Goal: Task Accomplishment & Management: Manage account settings

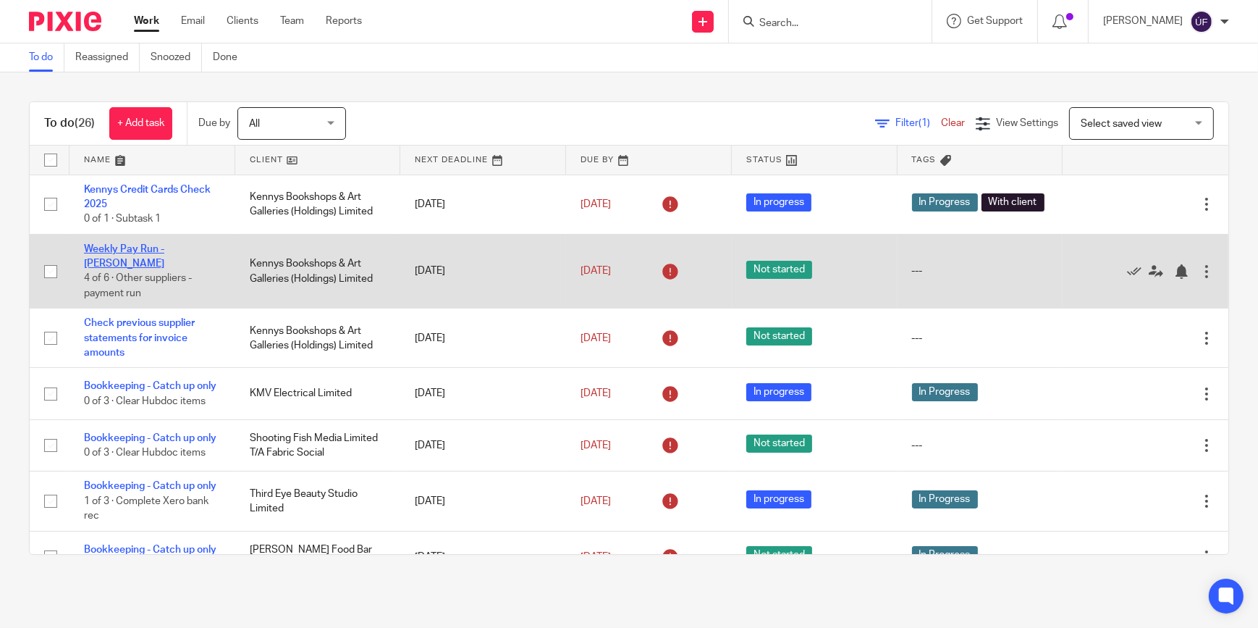
click at [161, 249] on link "Weekly Pay Run - [PERSON_NAME]" at bounding box center [124, 256] width 80 height 25
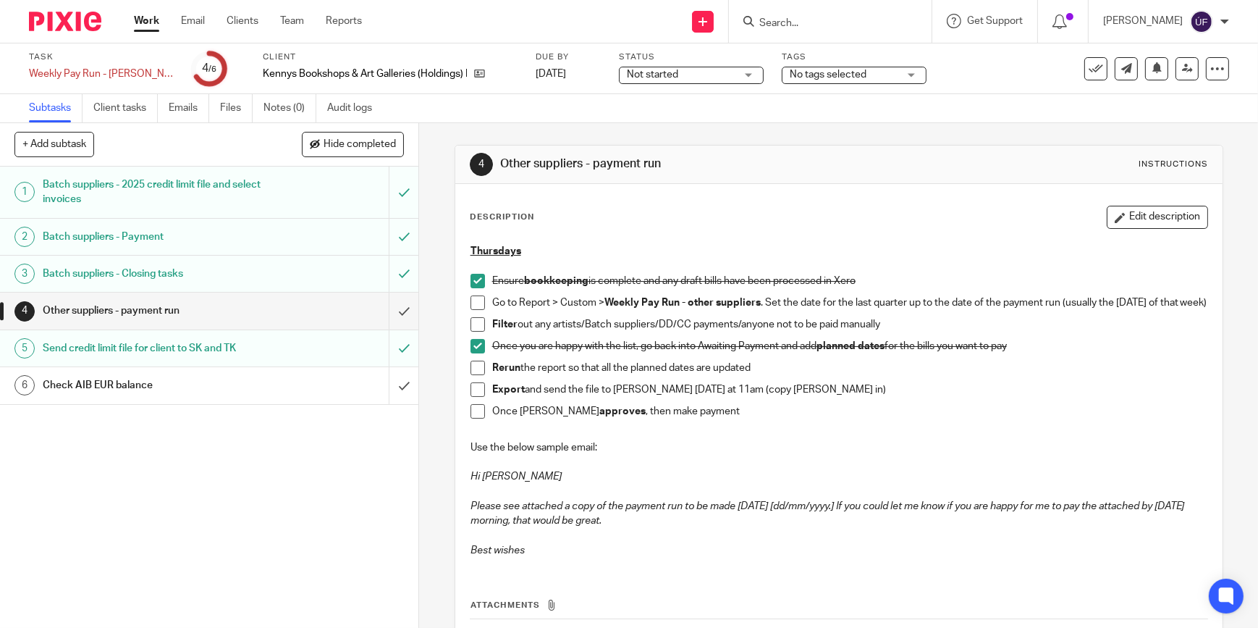
click at [321, 396] on link "6 Check AIB EUR balance" at bounding box center [194, 385] width 389 height 36
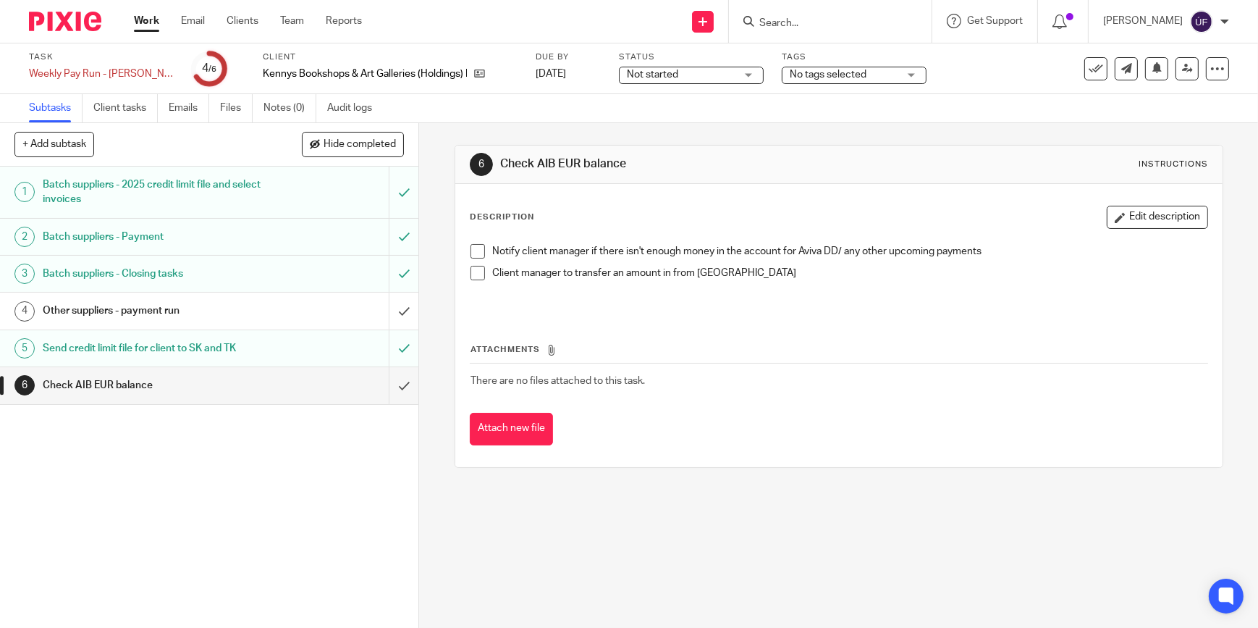
click at [395, 384] on input "submit" at bounding box center [209, 385] width 418 height 36
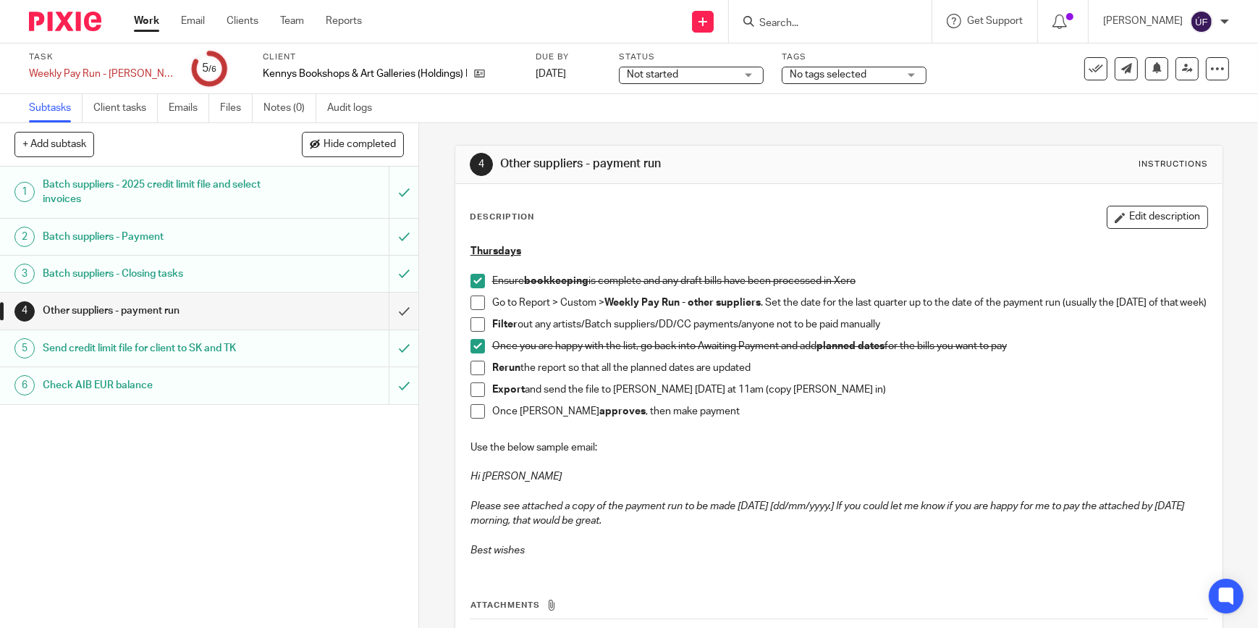
click at [472, 304] on span at bounding box center [477, 302] width 14 height 14
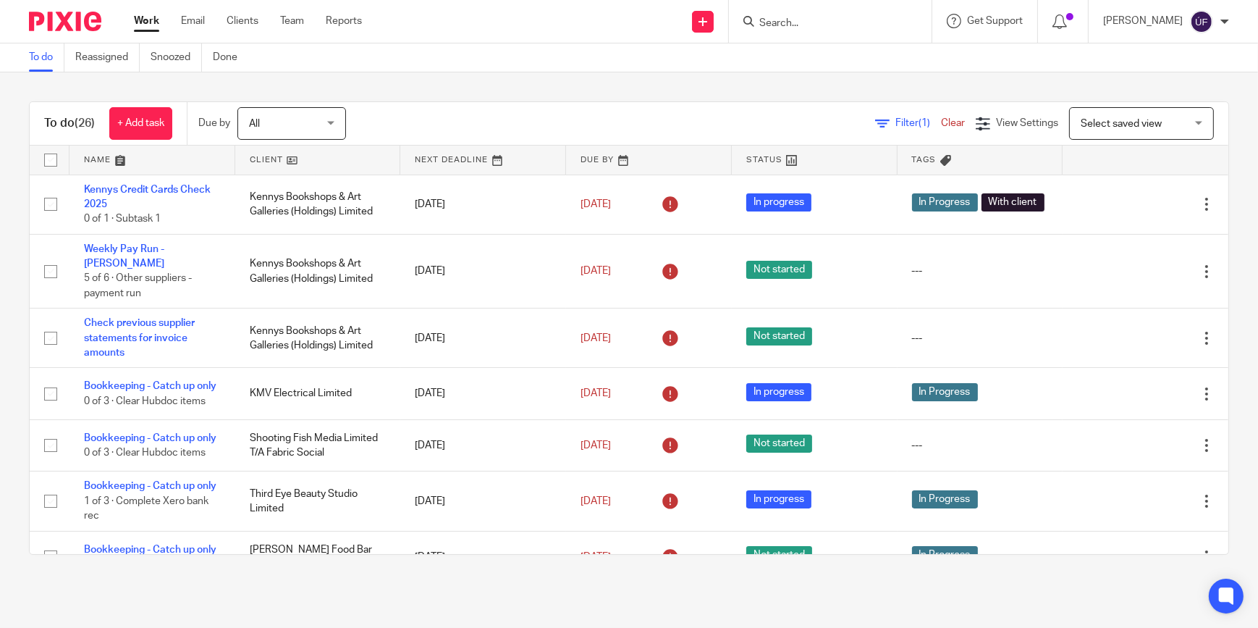
click at [882, 32] on div at bounding box center [830, 21] width 203 height 43
click at [863, 17] on input "Search" at bounding box center [823, 23] width 130 height 13
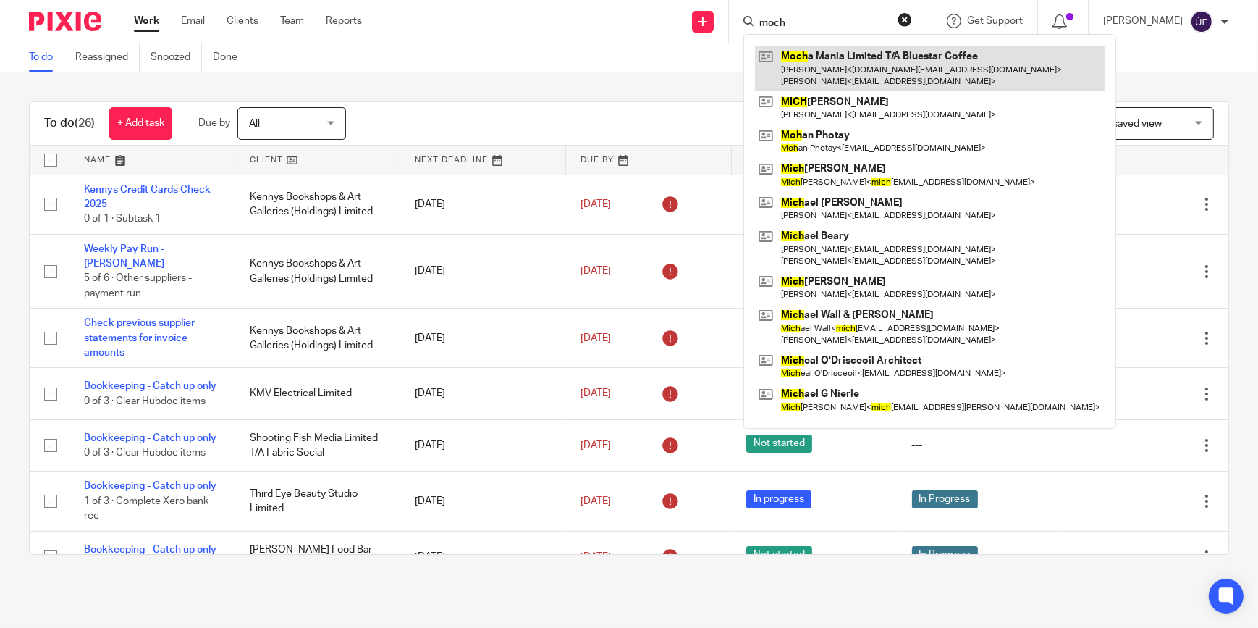
type input "moch"
click at [851, 50] on link at bounding box center [930, 68] width 350 height 45
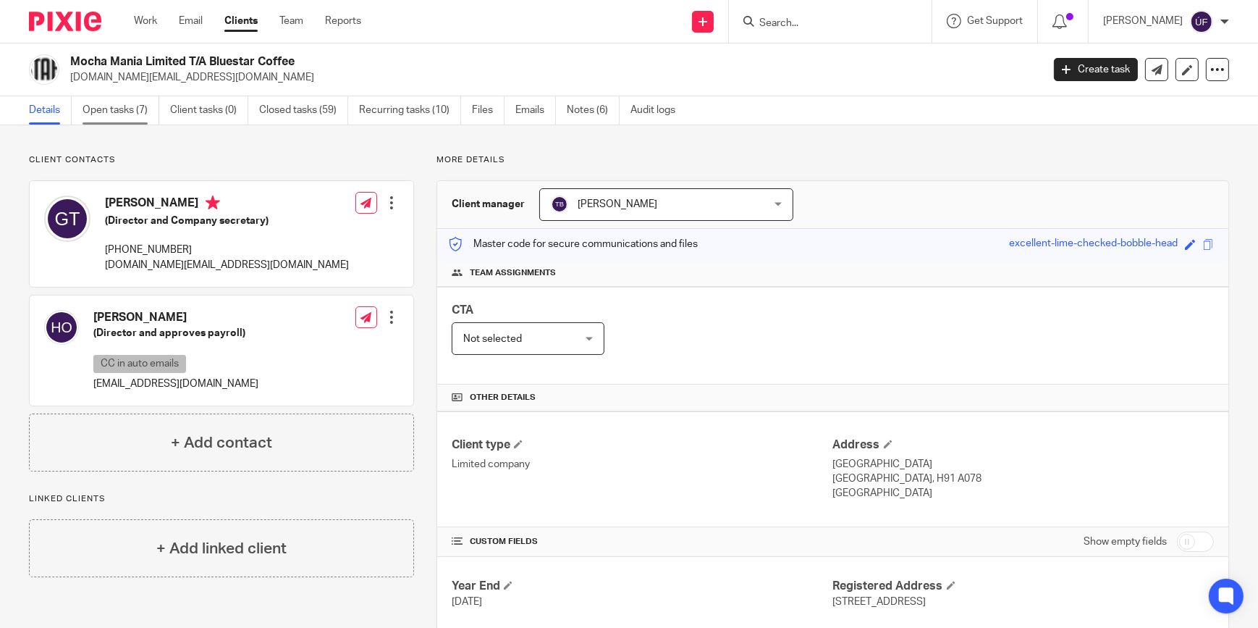
click at [125, 109] on link "Open tasks (7)" at bounding box center [121, 110] width 77 height 28
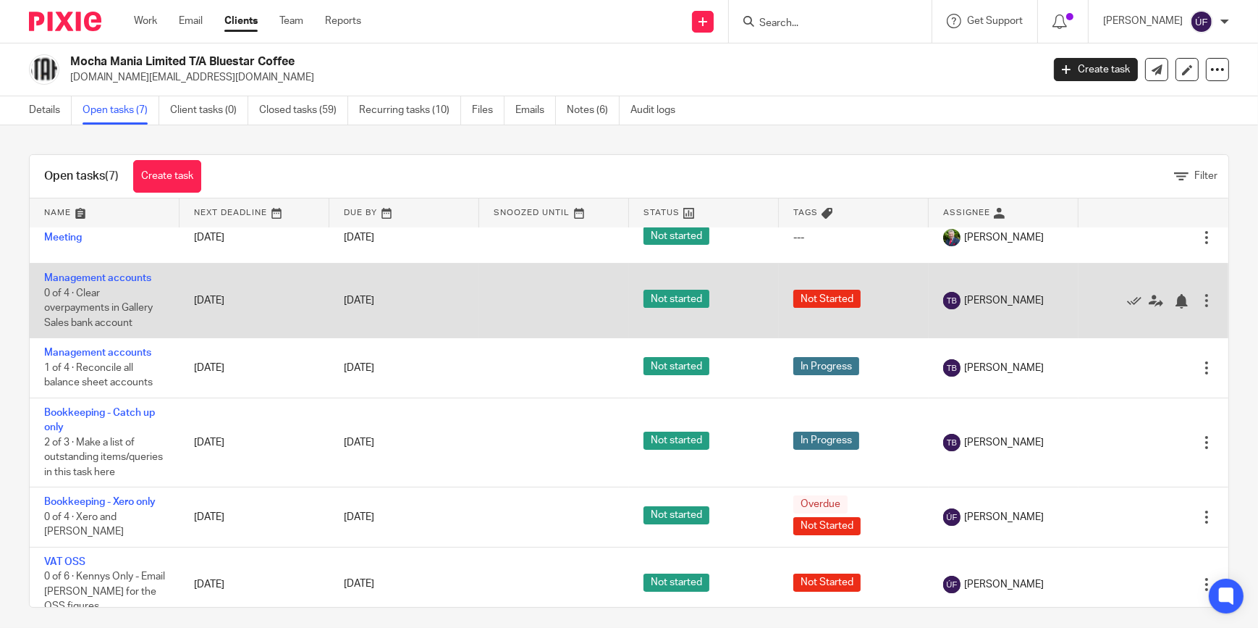
scroll to position [101, 0]
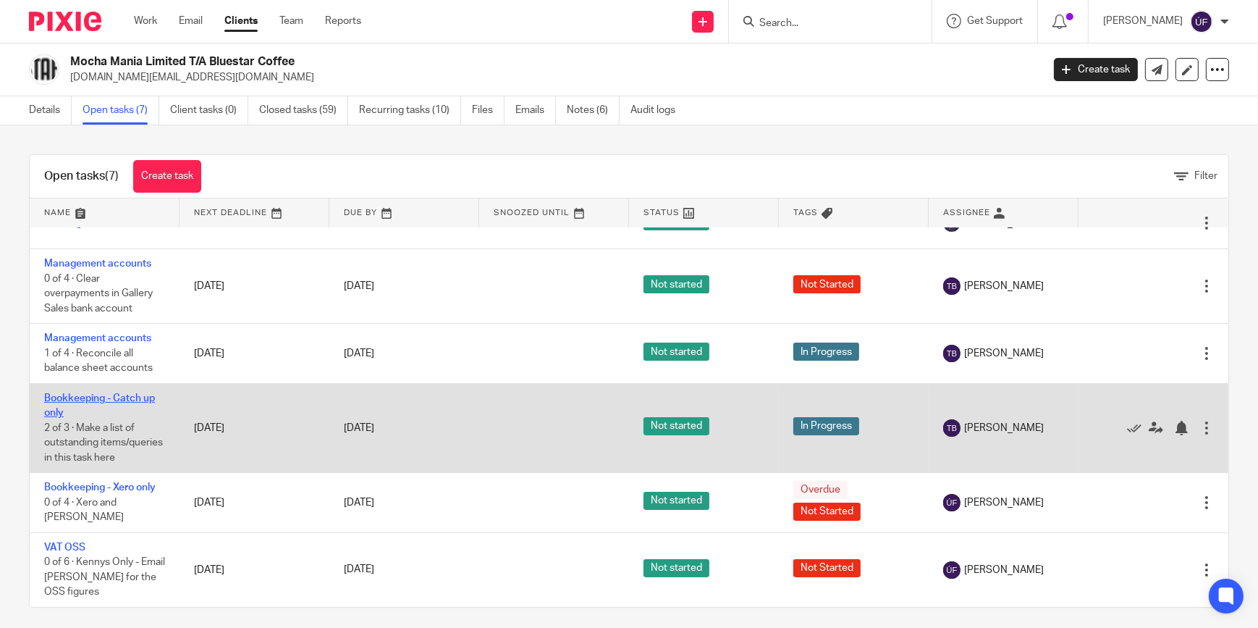
click at [108, 393] on link "Bookkeeping - Catch up only" at bounding box center [99, 405] width 111 height 25
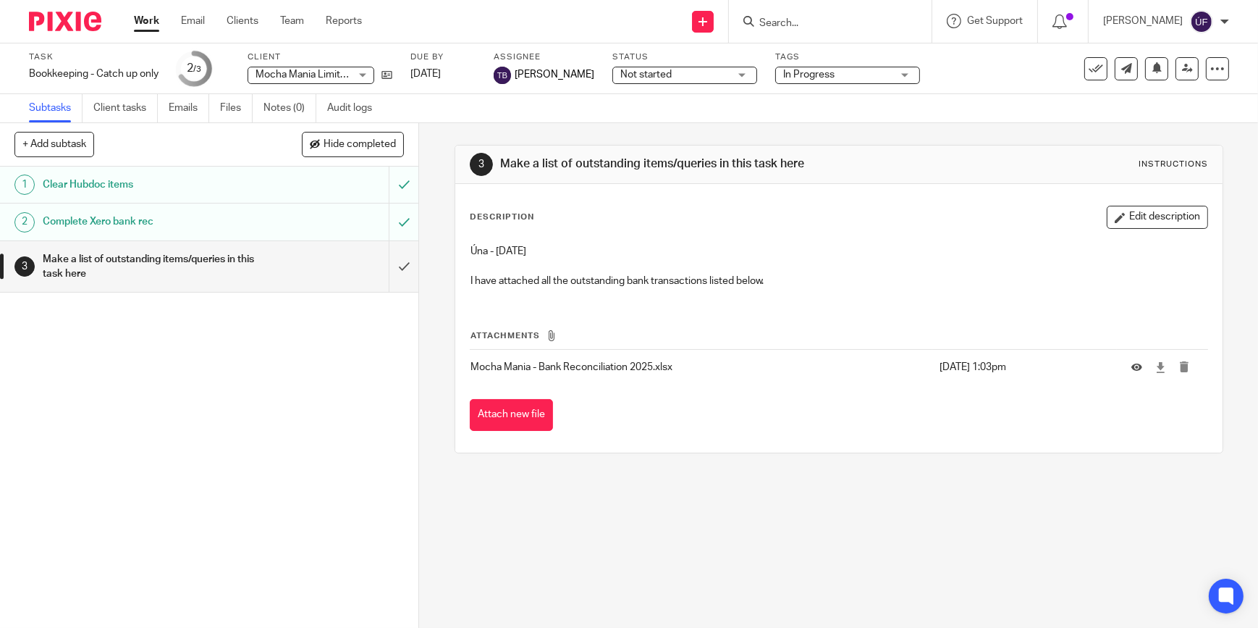
click at [63, 21] on img at bounding box center [65, 22] width 72 height 20
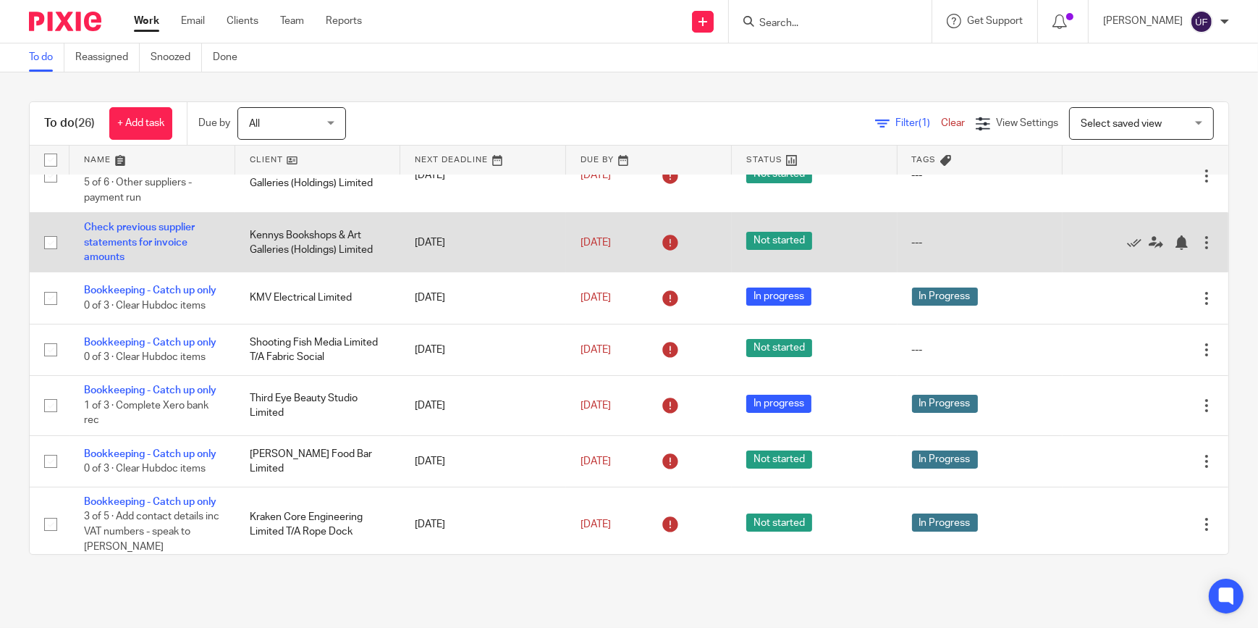
scroll to position [131, 0]
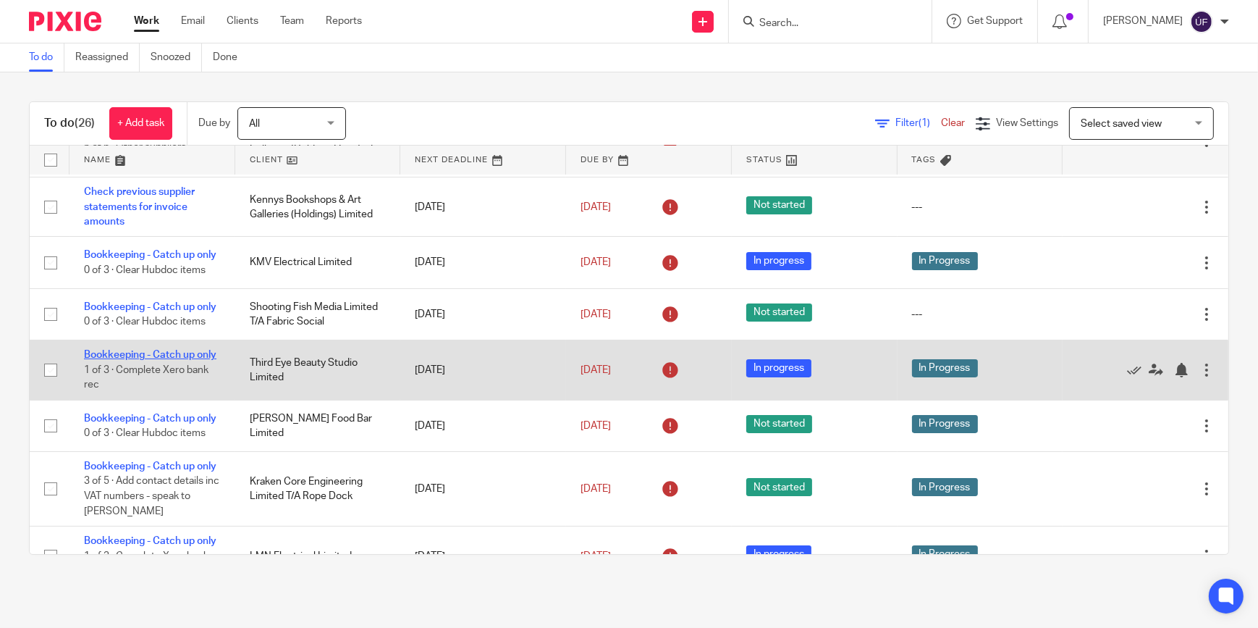
click at [180, 350] on link "Bookkeeping - Catch up only" at bounding box center [150, 355] width 132 height 10
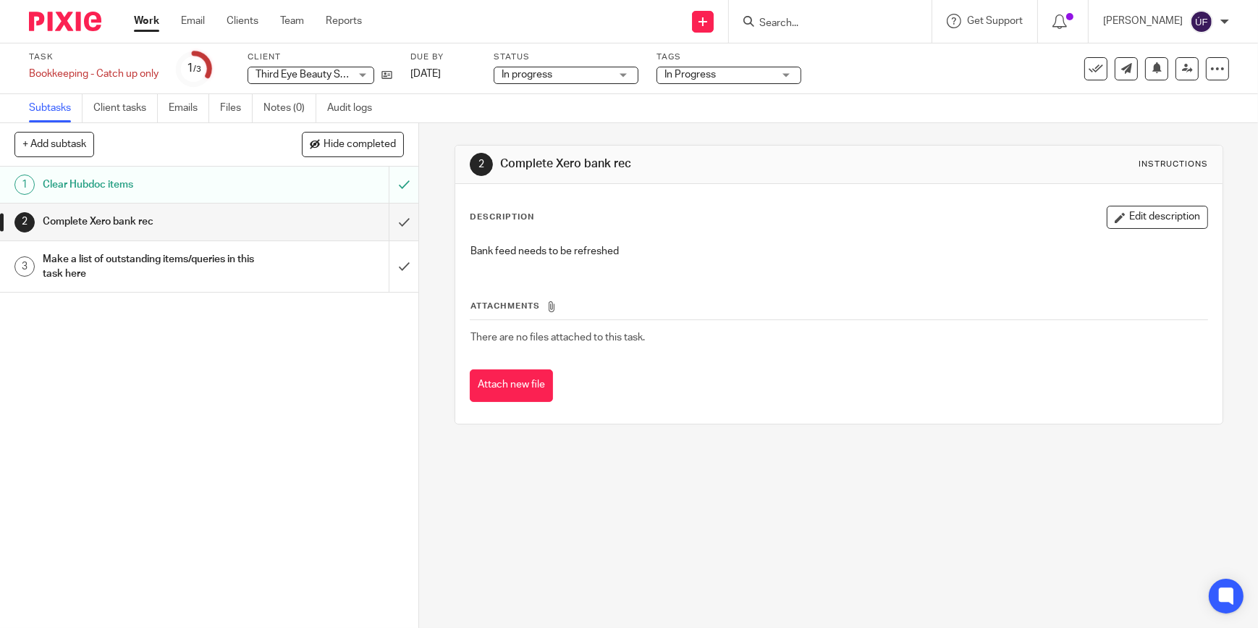
click at [303, 265] on div "Make a list of outstanding items/queries in this task here" at bounding box center [209, 266] width 332 height 37
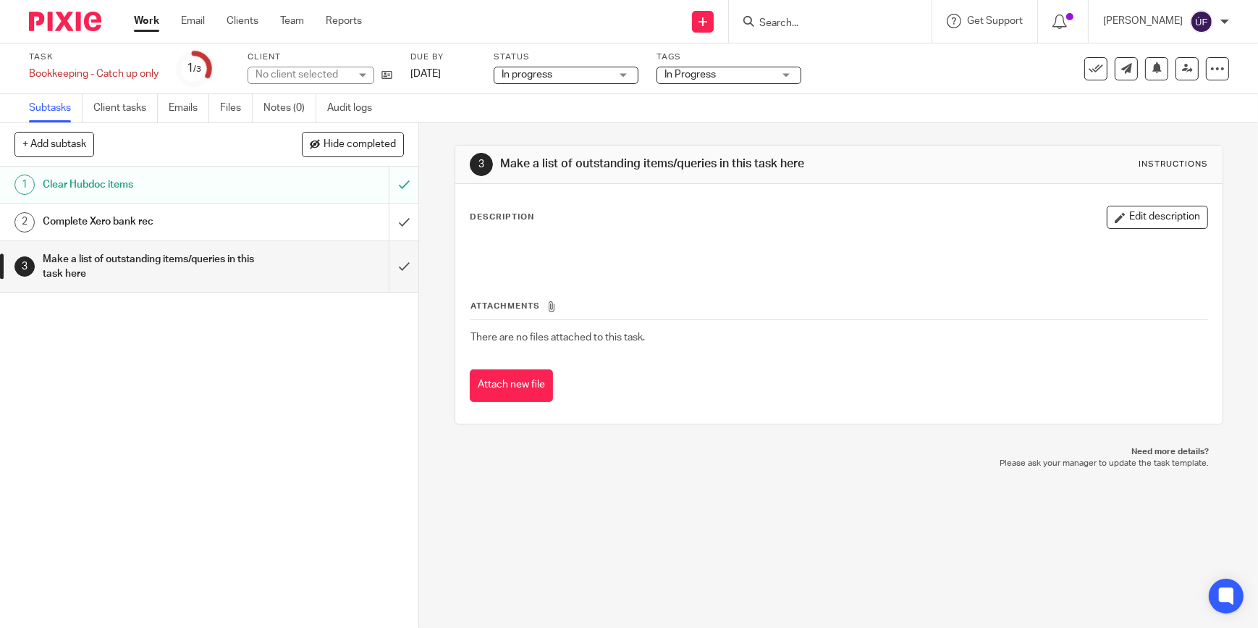
click at [308, 216] on div "Complete Xero bank rec" at bounding box center [209, 222] width 332 height 22
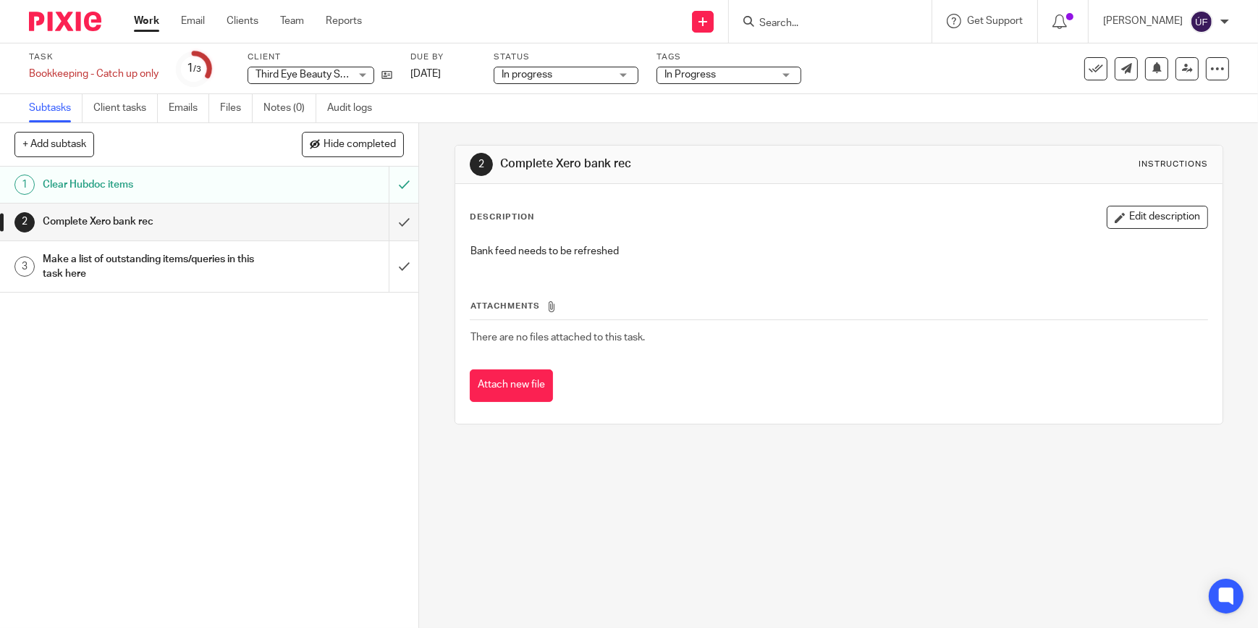
click at [46, 26] on img at bounding box center [65, 22] width 72 height 20
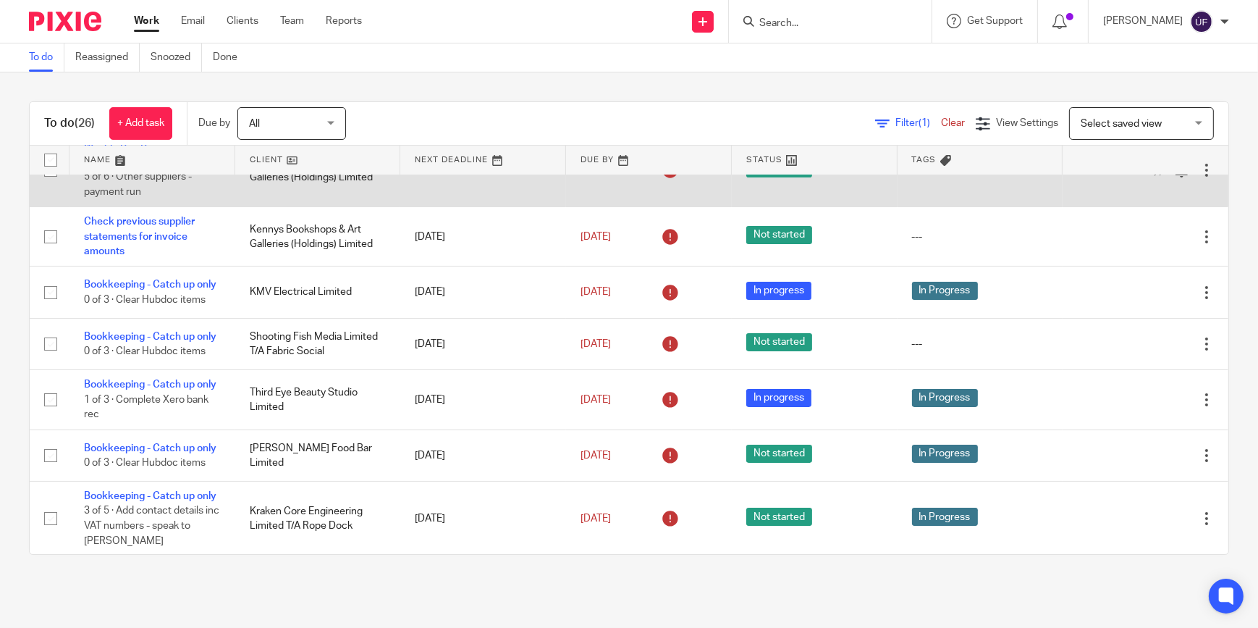
scroll to position [131, 0]
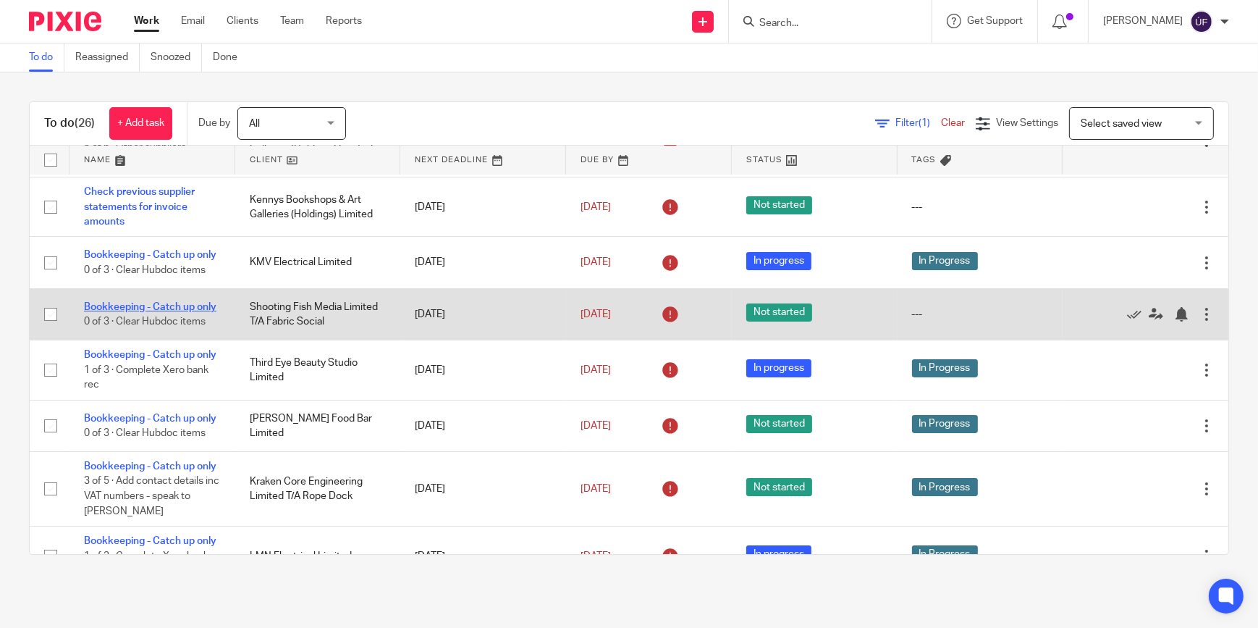
click at [167, 302] on link "Bookkeeping - Catch up only" at bounding box center [150, 307] width 132 height 10
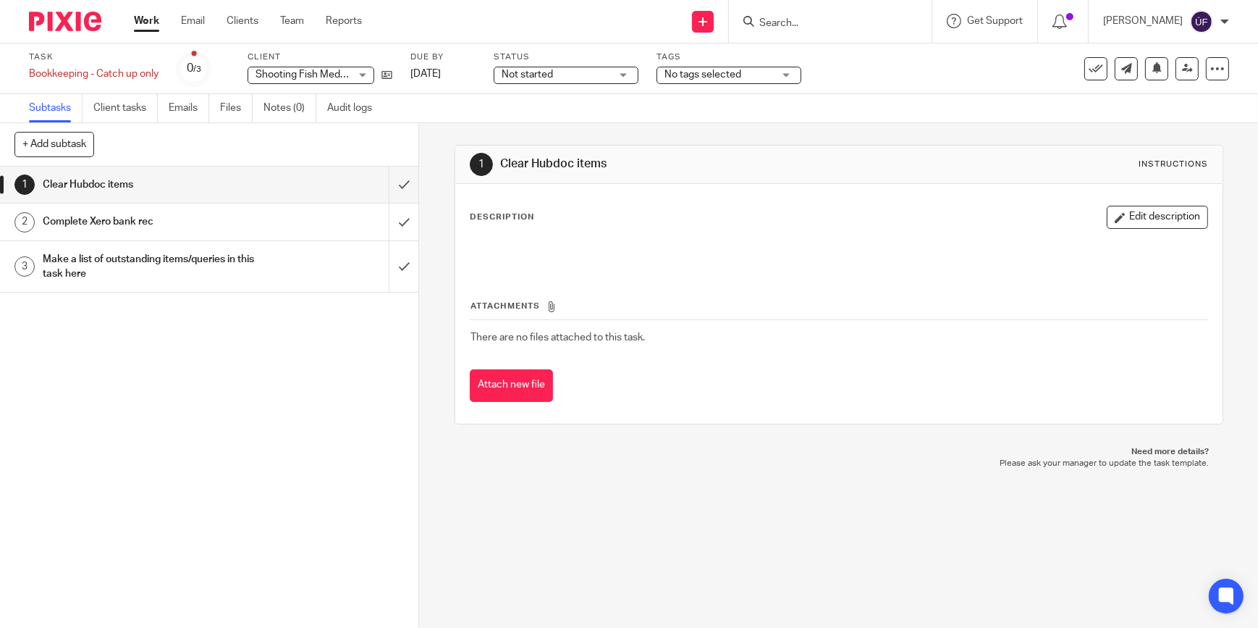
click at [149, 225] on h1 "Complete Xero bank rec" at bounding box center [153, 222] width 221 height 22
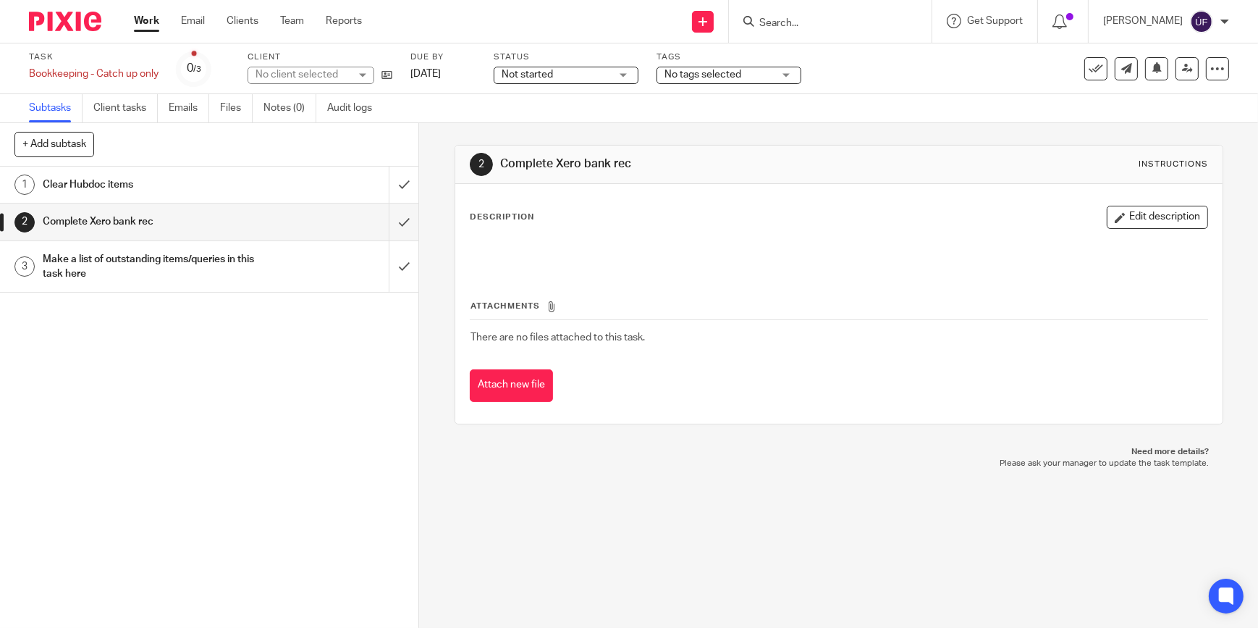
click at [191, 182] on h1 "Clear Hubdoc items" at bounding box center [153, 185] width 221 height 22
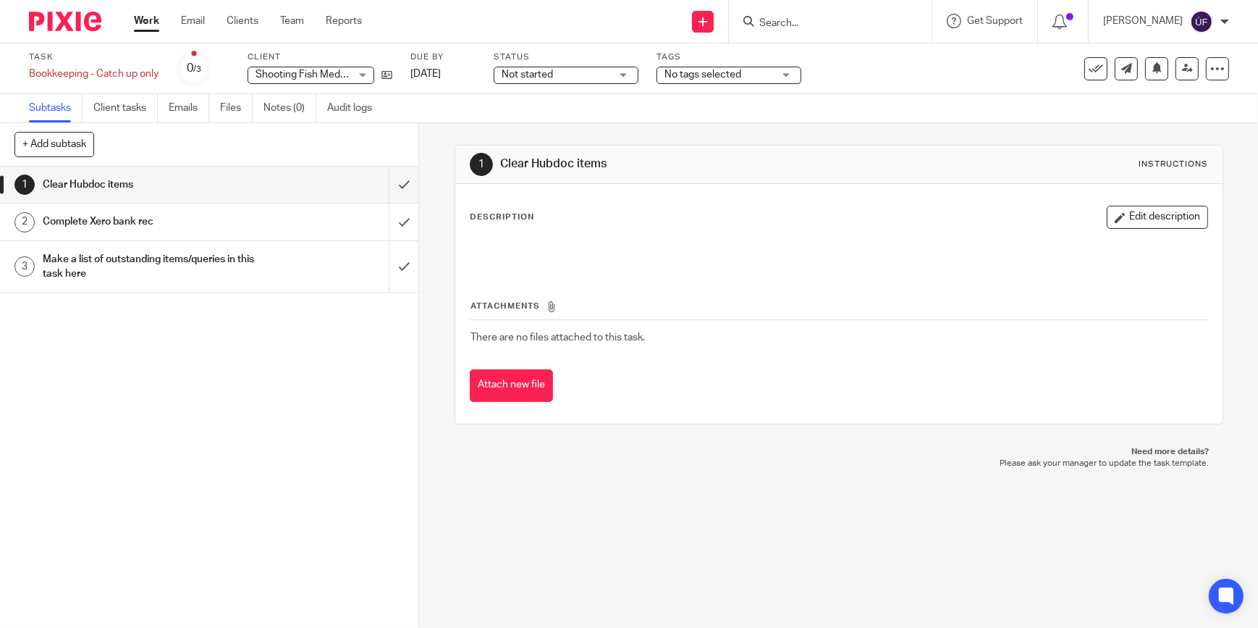
click at [86, 19] on img at bounding box center [65, 22] width 72 height 20
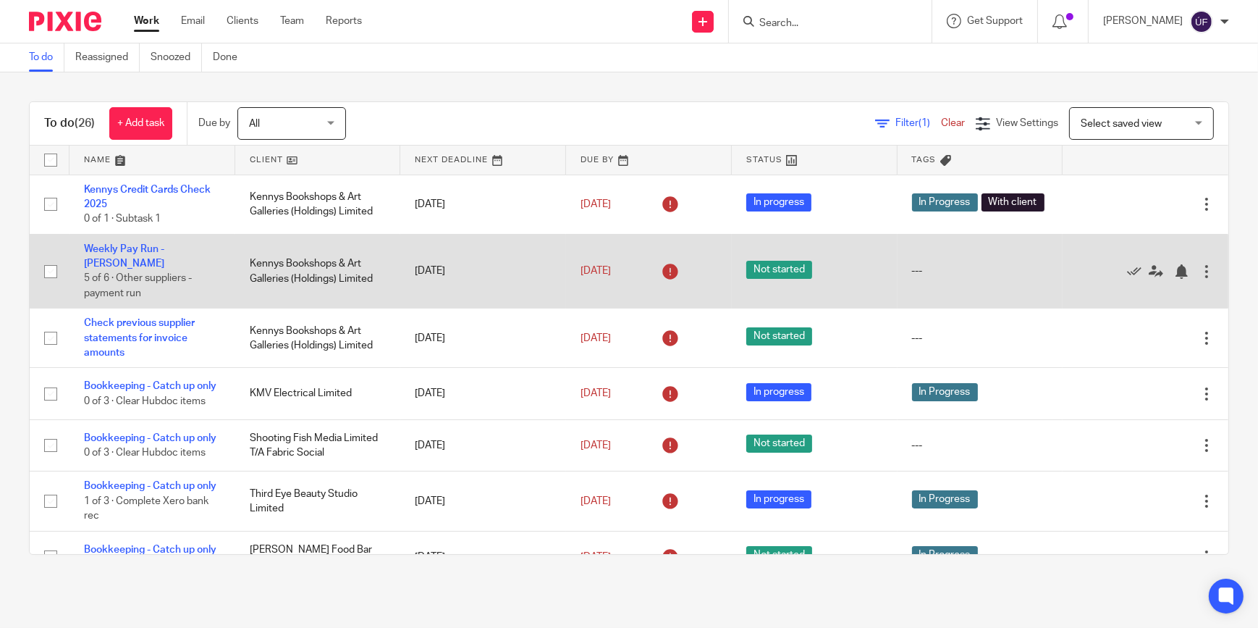
drag, startPoint x: 130, startPoint y: 248, endPoint x: 242, endPoint y: 243, distance: 112.3
click at [130, 248] on link "Weekly Pay Run - [PERSON_NAME]" at bounding box center [124, 256] width 80 height 25
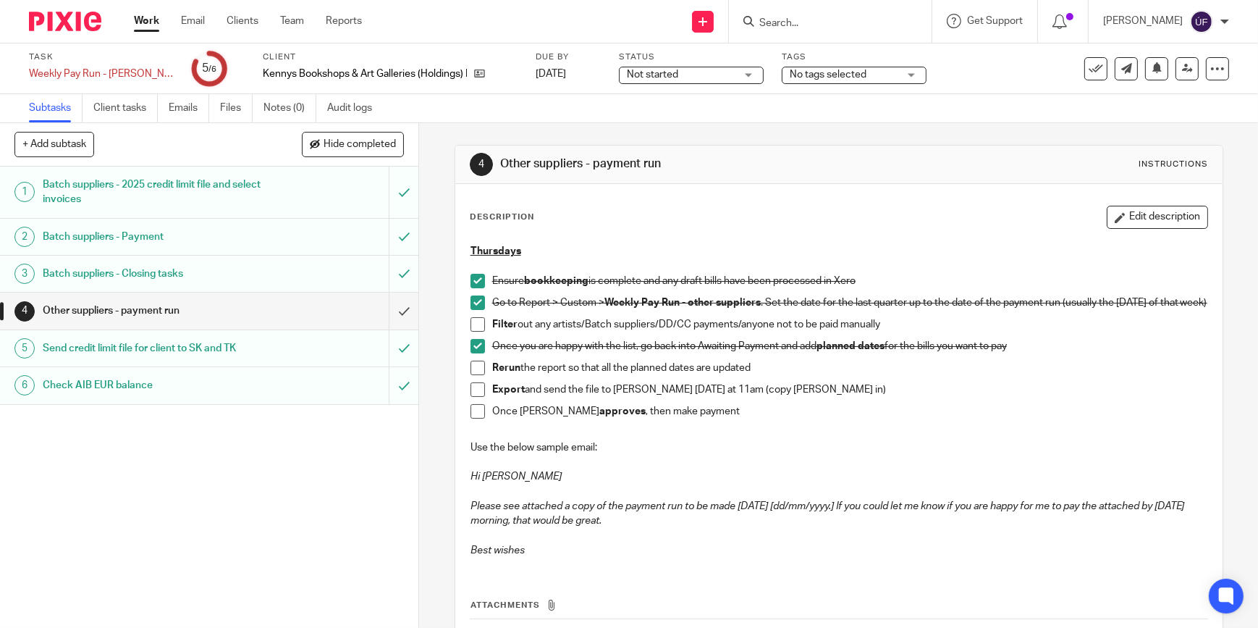
click at [80, 28] on img at bounding box center [65, 22] width 72 height 20
